Goal: Information Seeking & Learning: Learn about a topic

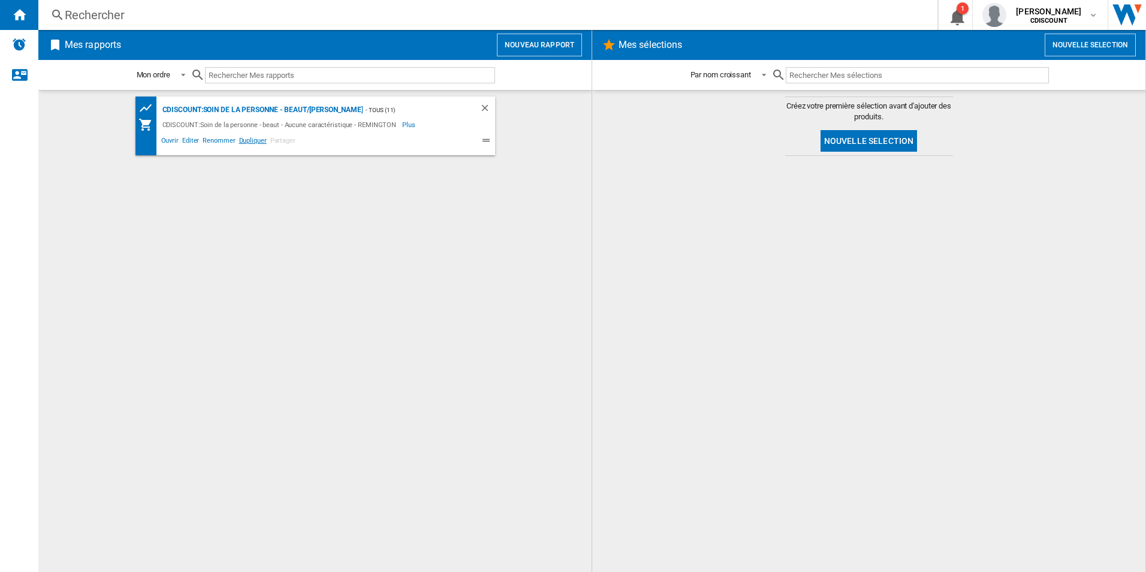
click at [250, 138] on span "Dupliquer" at bounding box center [252, 142] width 31 height 14
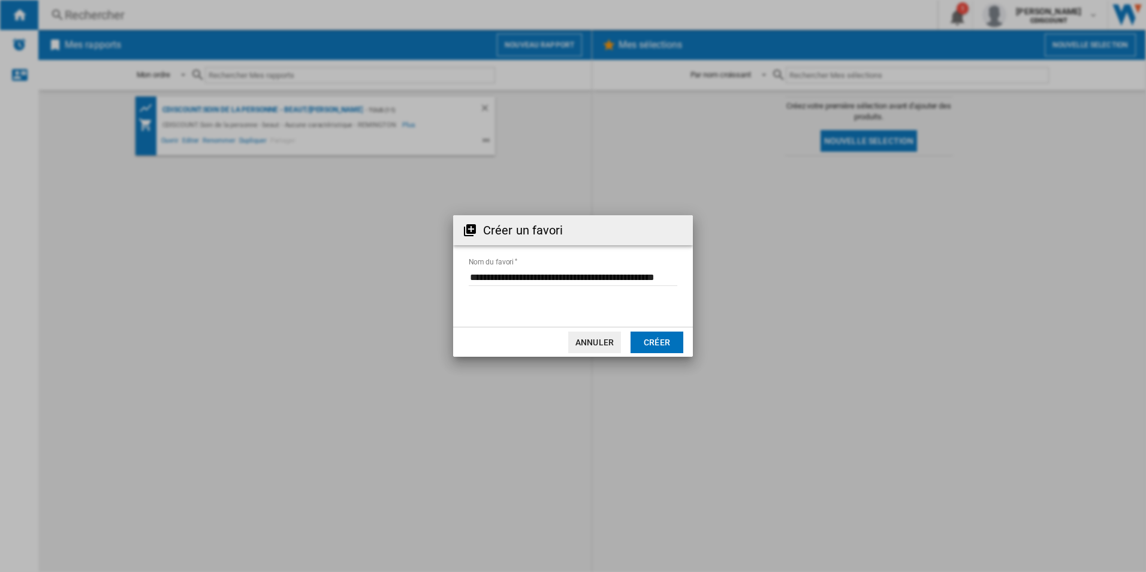
click at [217, 113] on div "Créer un favori Nom du favori Annuler Créer" at bounding box center [573, 286] width 1146 height 572
drag, startPoint x: 618, startPoint y: 336, endPoint x: 582, endPoint y: 329, distance: 36.6
click at [617, 336] on button "Annuler" at bounding box center [594, 343] width 53 height 22
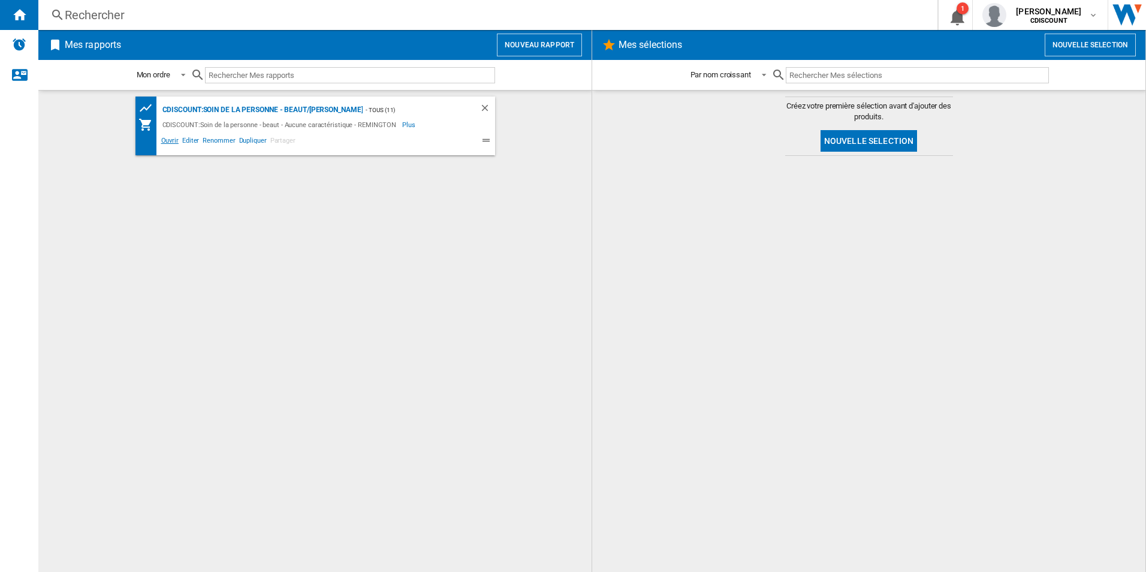
click at [168, 138] on span "Ouvrir" at bounding box center [169, 142] width 21 height 14
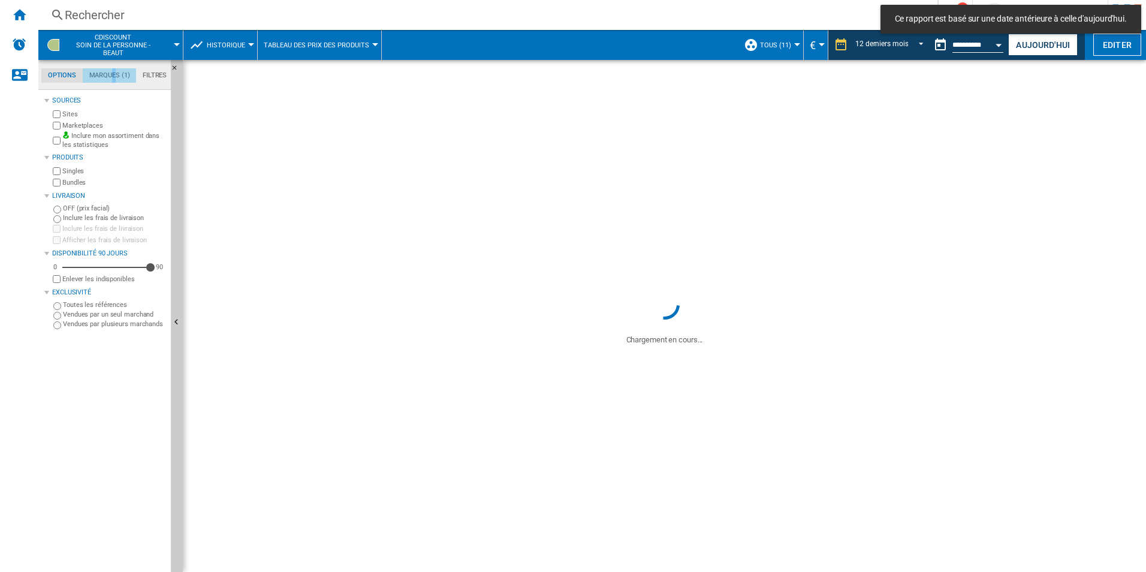
click at [116, 78] on md-tab-item "Marques (1)" at bounding box center [109, 75] width 53 height 14
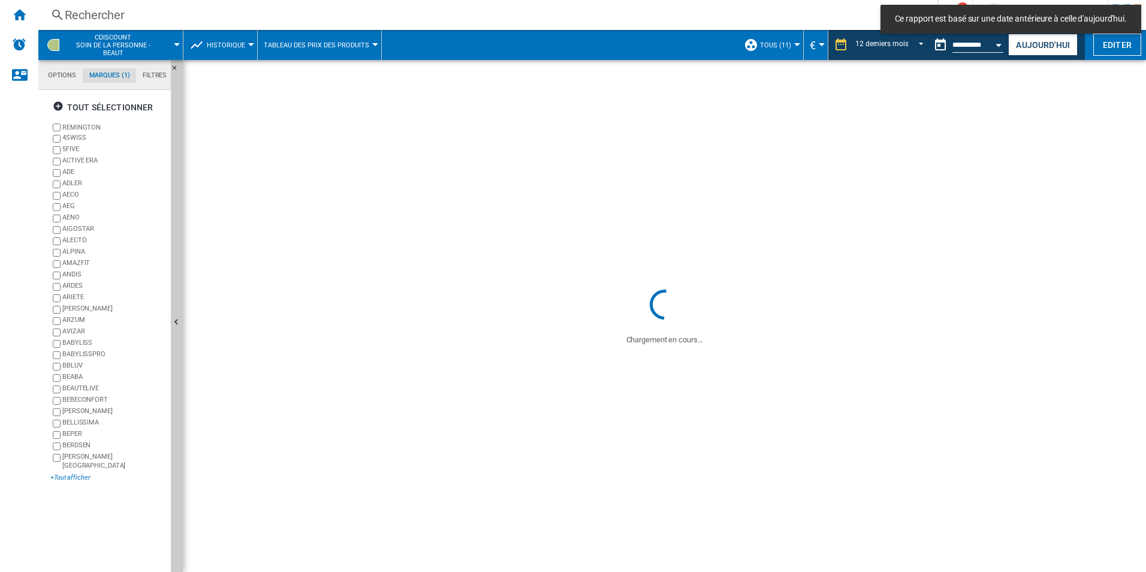
click at [74, 473] on div "+Tout afficher" at bounding box center [108, 477] width 116 height 9
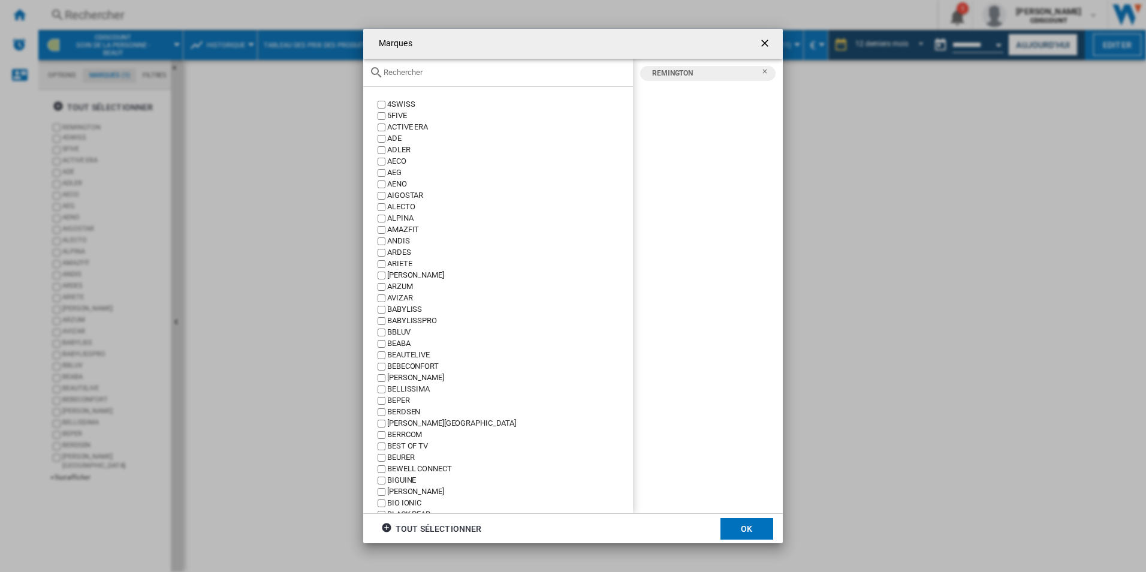
click at [436, 84] on div at bounding box center [498, 73] width 270 height 28
click at [433, 71] on input "text" at bounding box center [505, 72] width 243 height 9
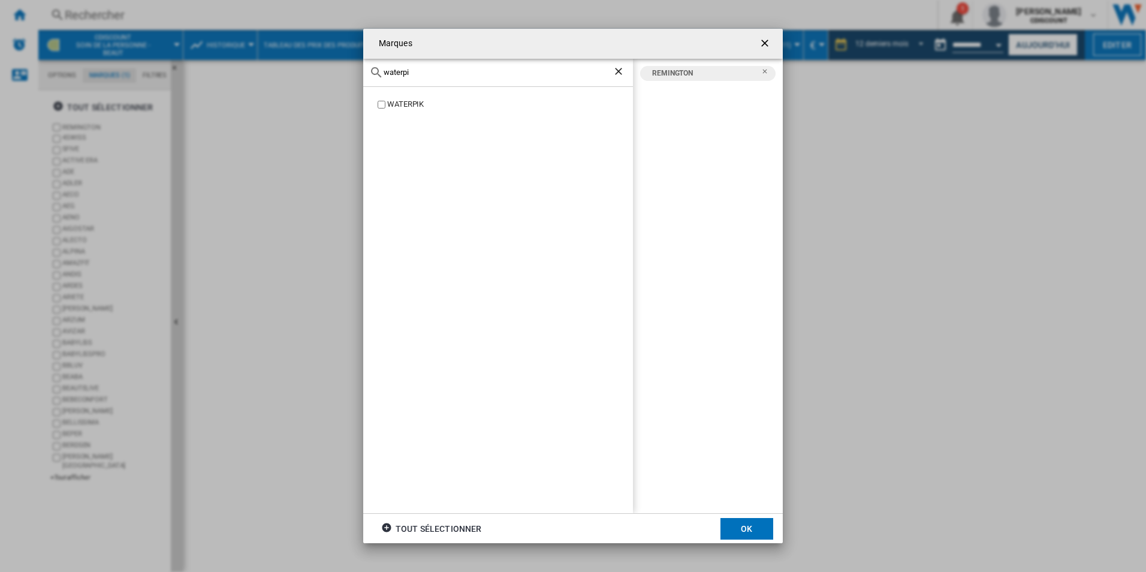
type input "waterpi"
click at [770, 532] on button "OK" at bounding box center [747, 529] width 53 height 22
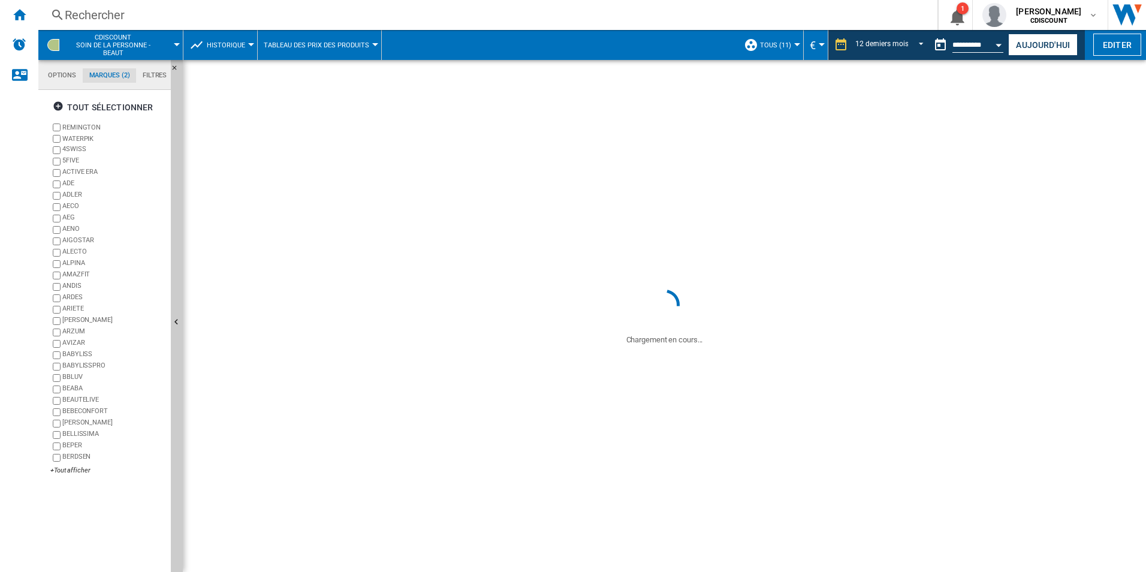
click at [61, 126] on label "REMINGTON" at bounding box center [108, 127] width 116 height 11
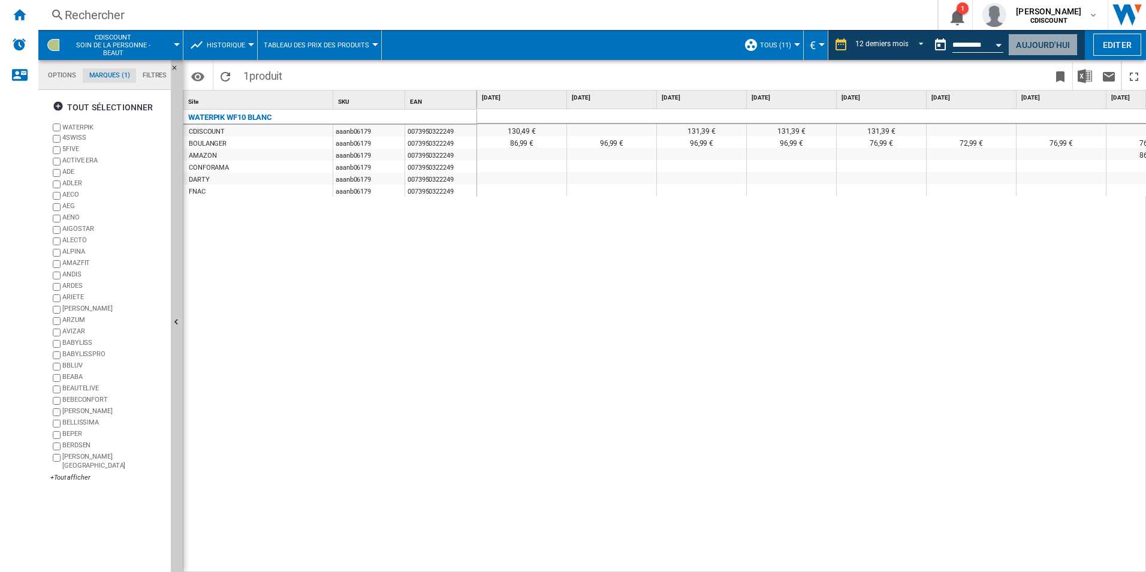
click at [1034, 49] on button "Aujourd'hui" at bounding box center [1043, 45] width 70 height 22
